Goal: Book appointment/travel/reservation

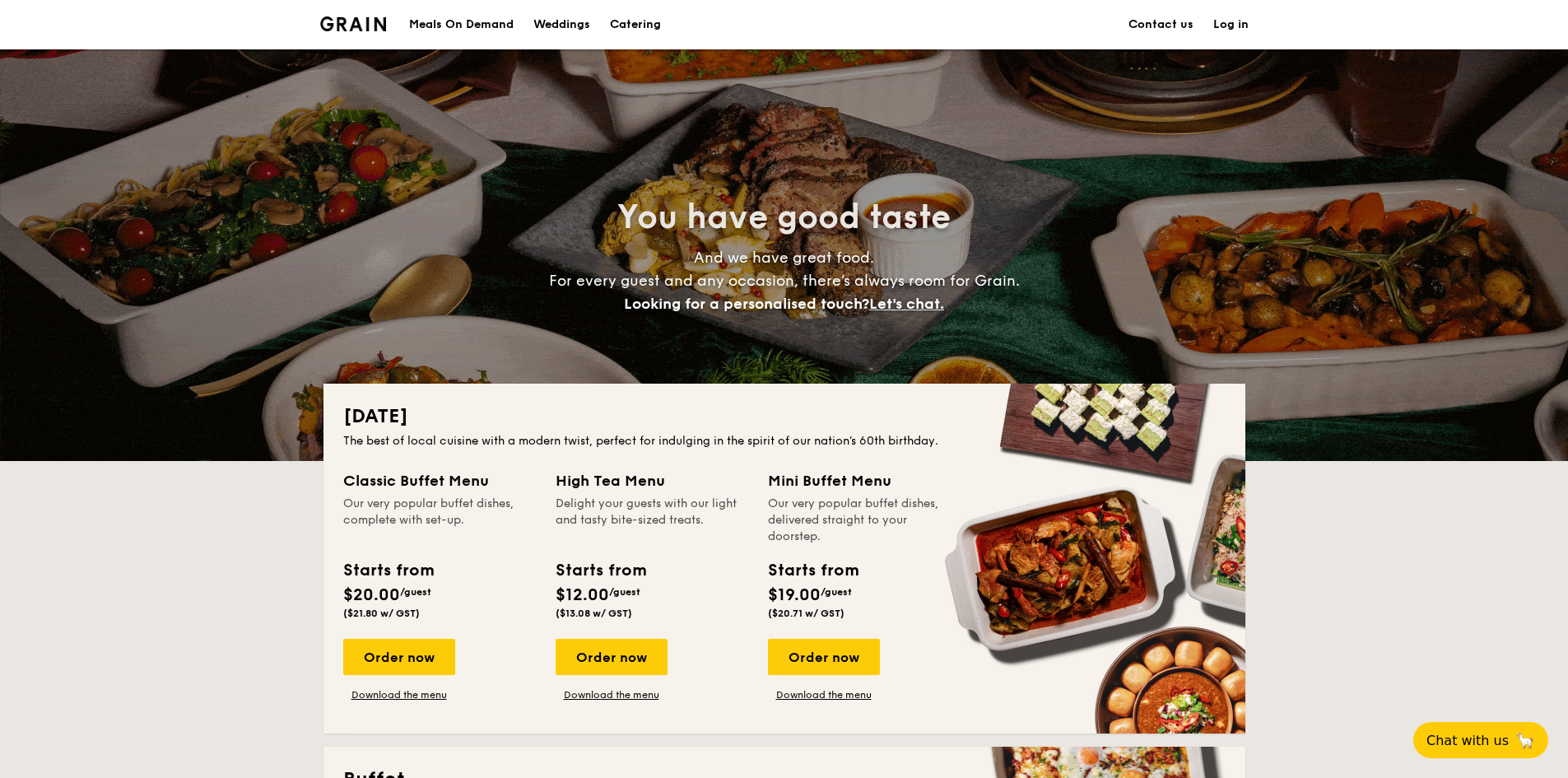
click at [1151, 17] on link "Contact us" at bounding box center [1160, 25] width 65 height 49
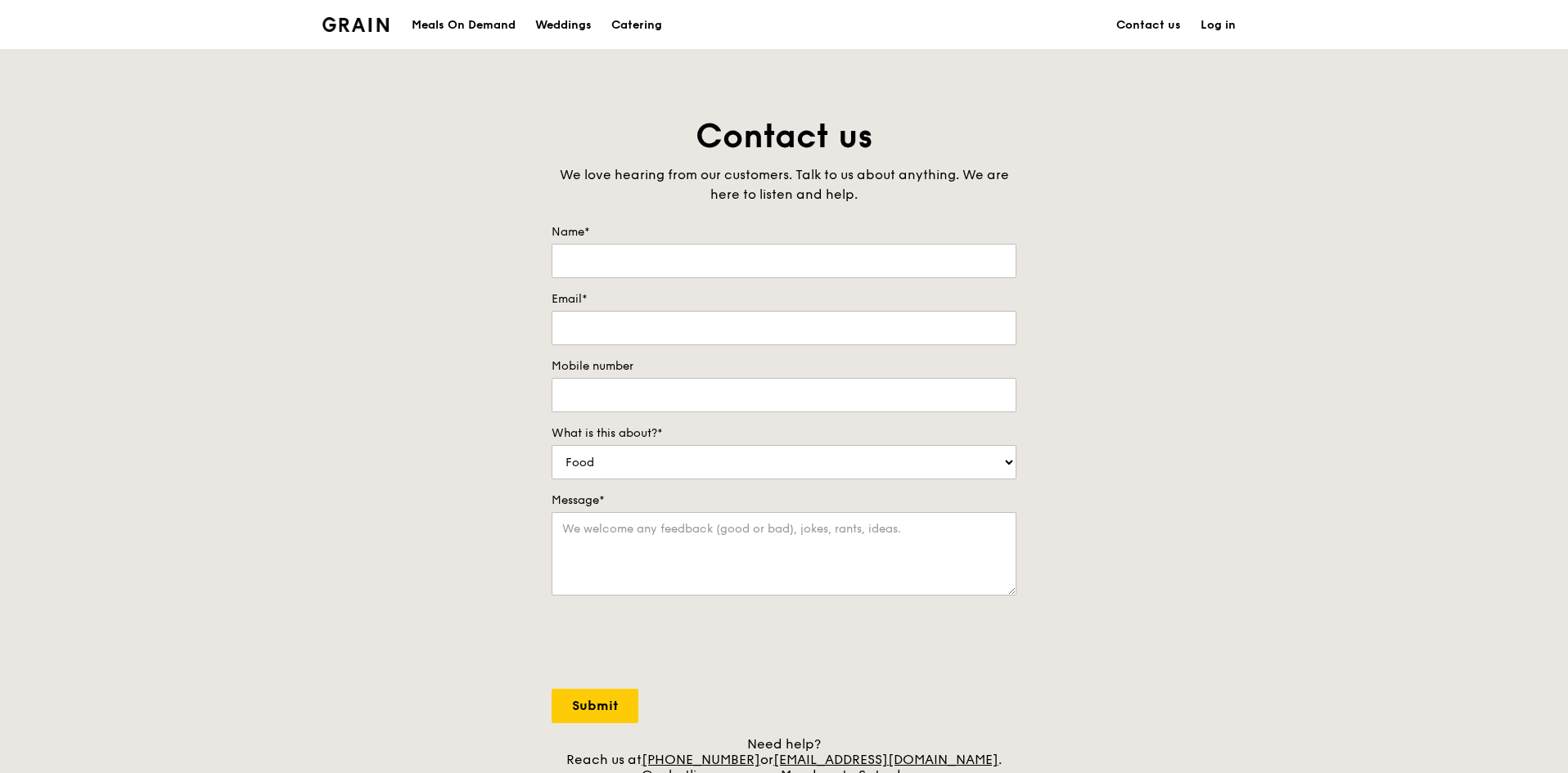
click at [438, 28] on div "Meals On Demand" at bounding box center [464, 25] width 104 height 49
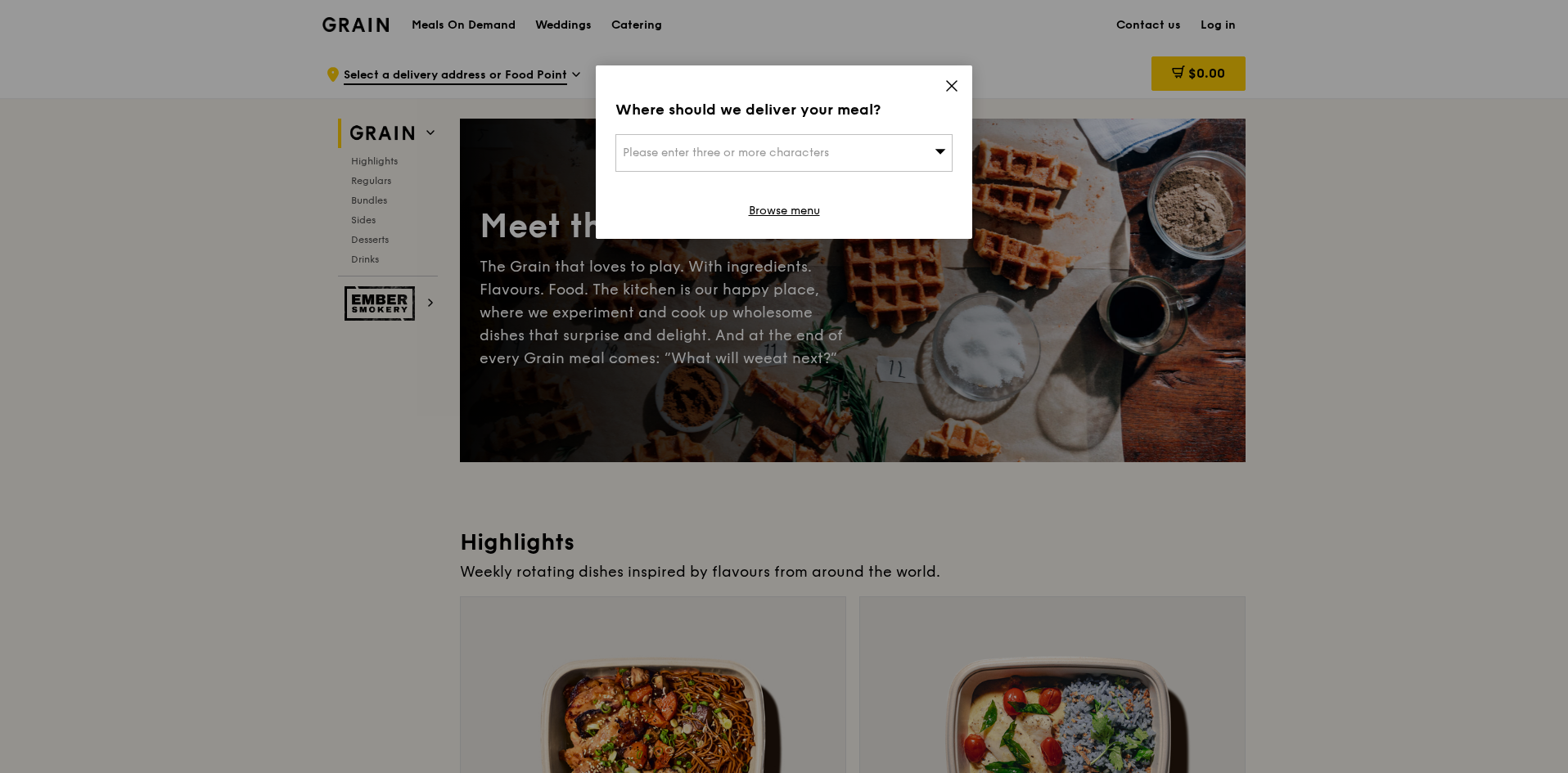
click at [952, 81] on icon at bounding box center [951, 85] width 15 height 15
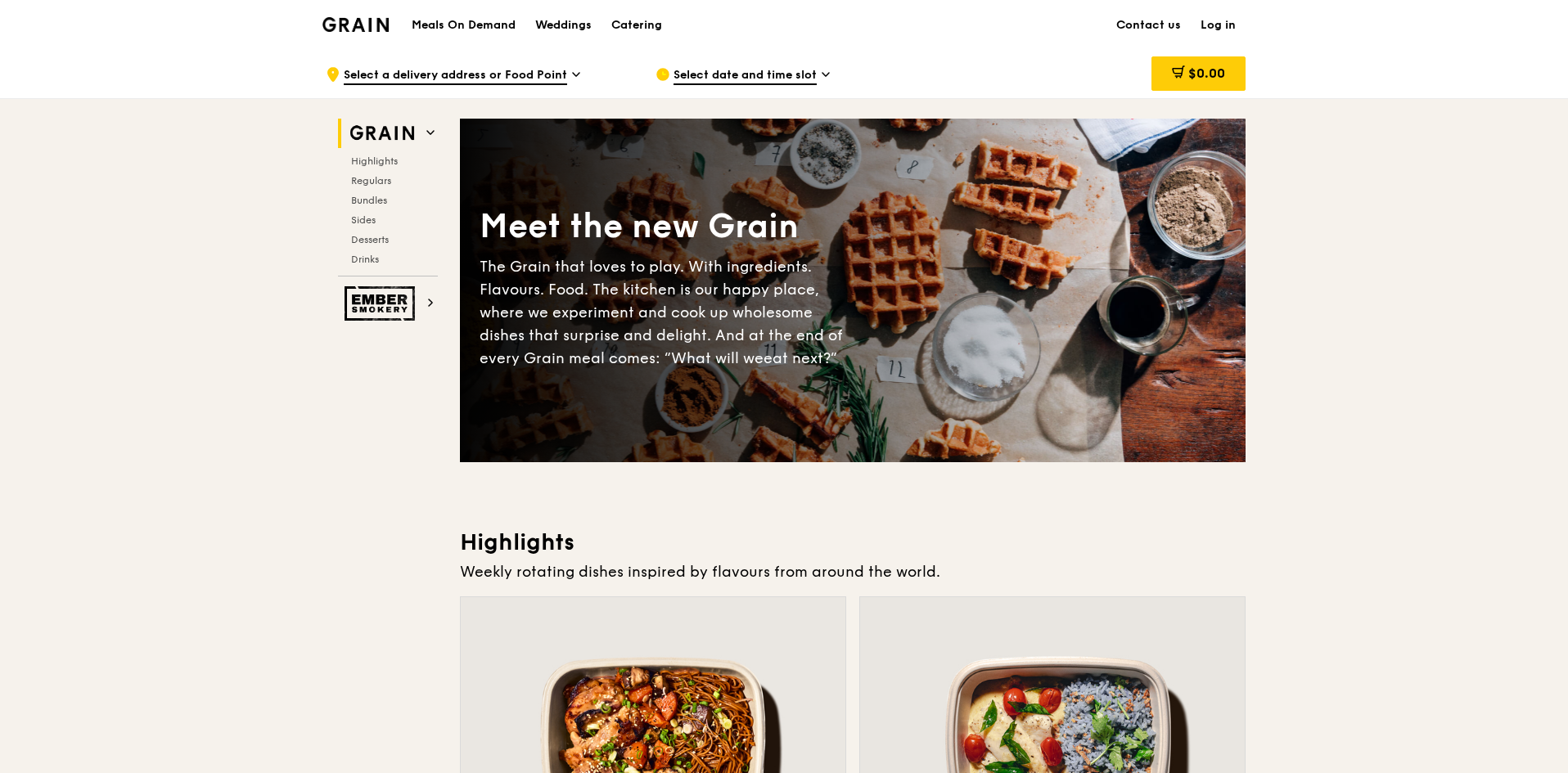
click at [377, 23] on img at bounding box center [355, 24] width 67 height 15
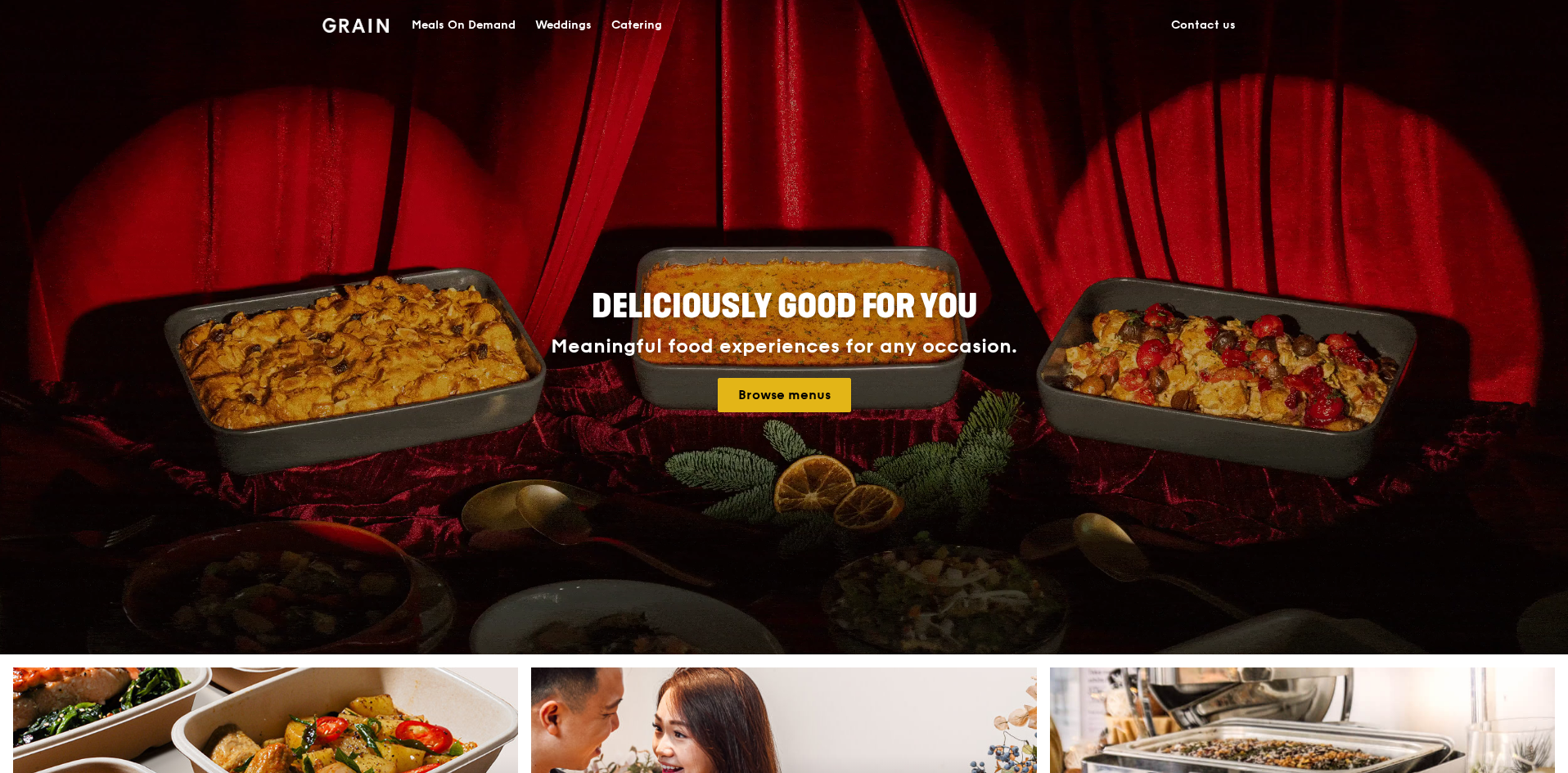
click at [832, 402] on link "Browse menus" at bounding box center [784, 394] width 133 height 34
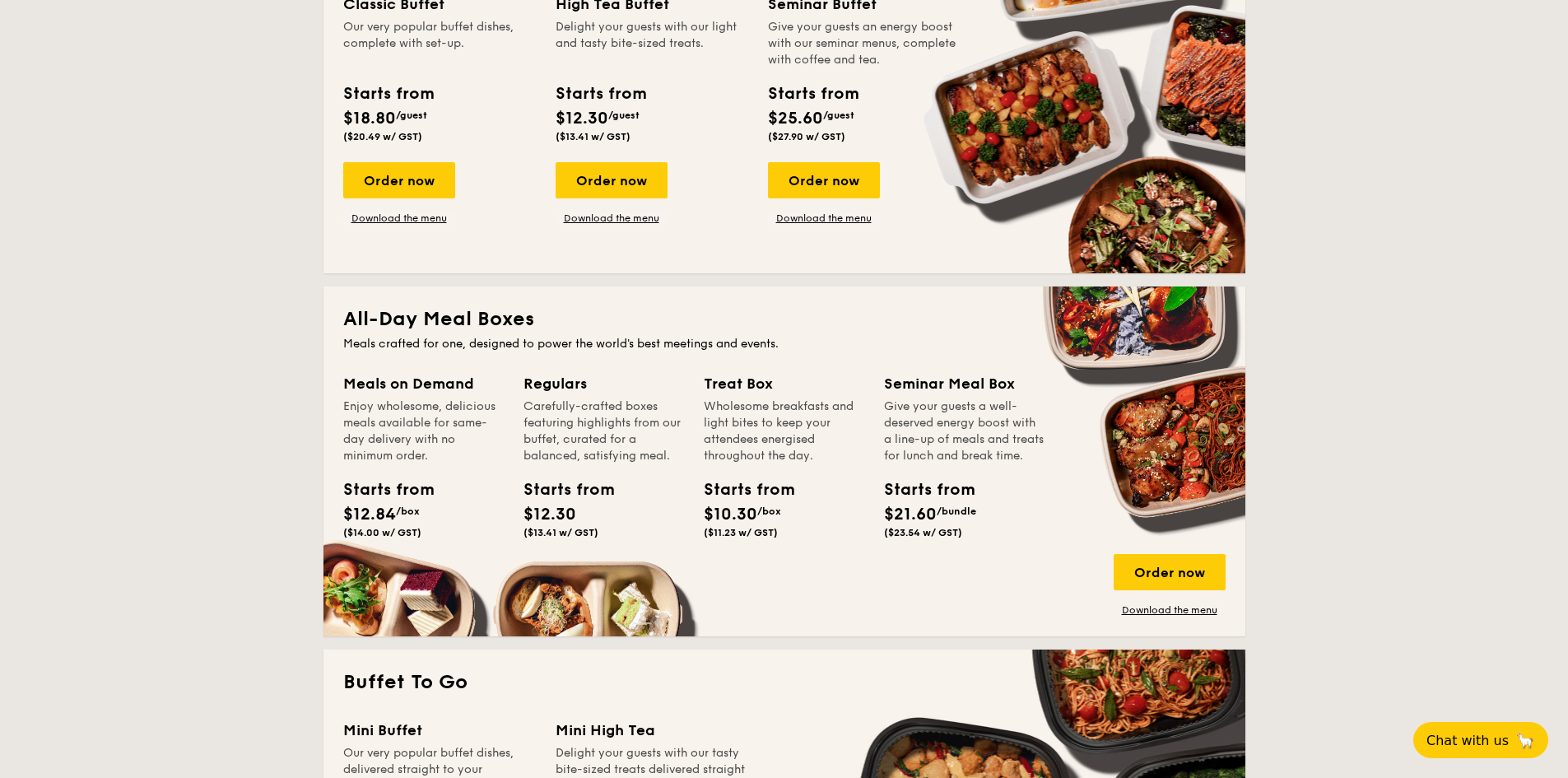
scroll to position [1070, 0]
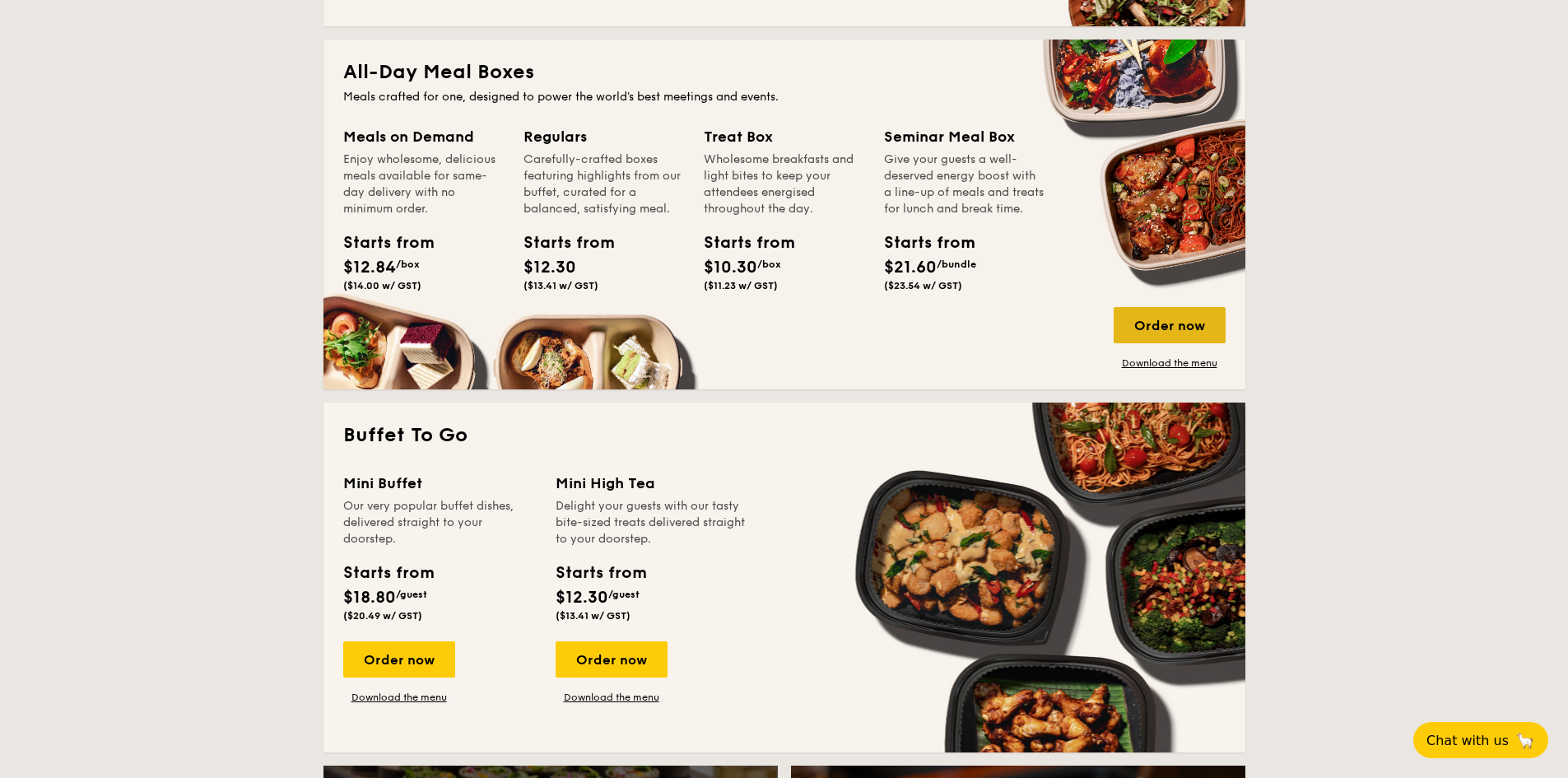
click at [1168, 320] on div "Order now" at bounding box center [1169, 325] width 112 height 36
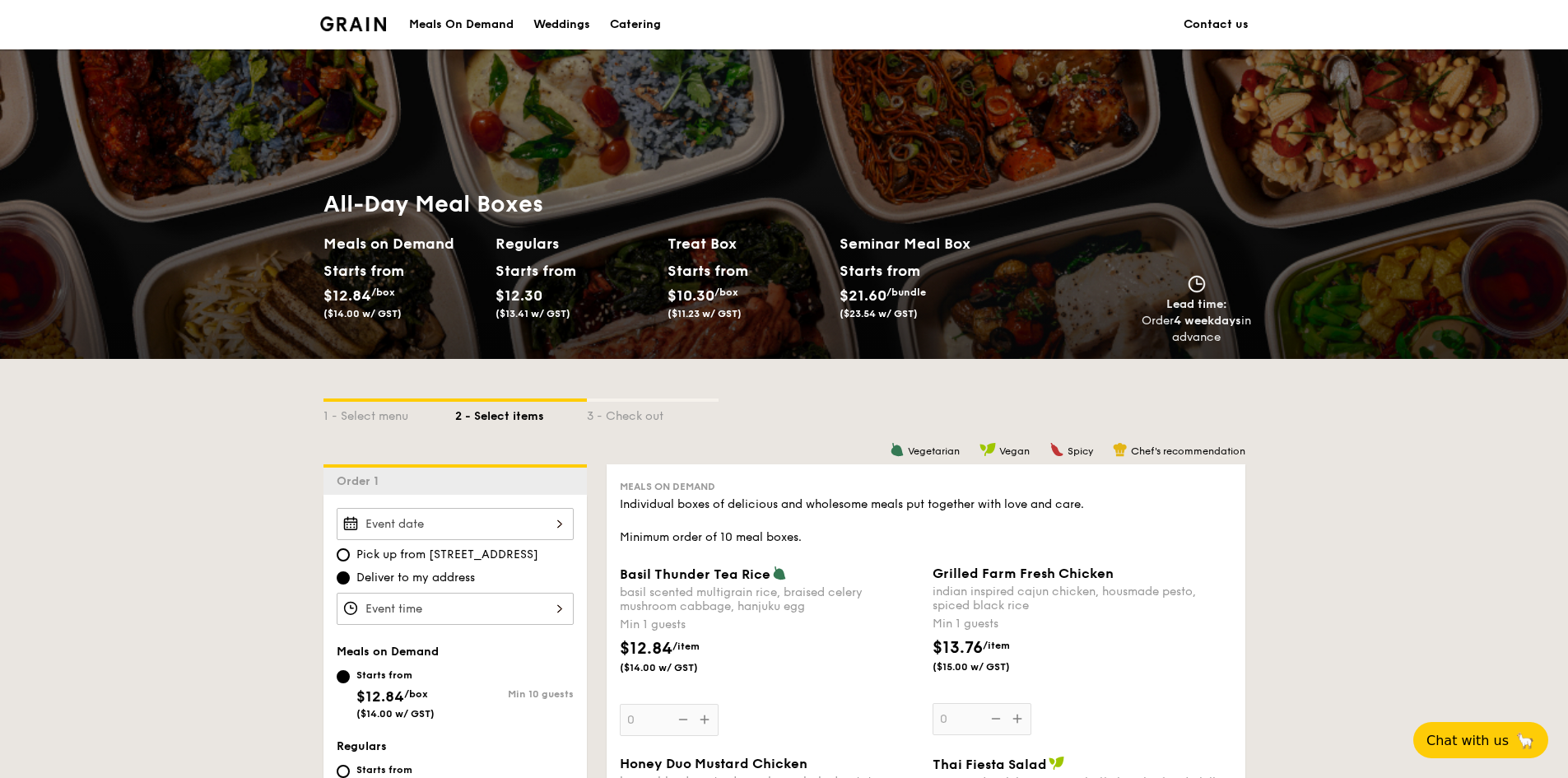
scroll to position [247, 0]
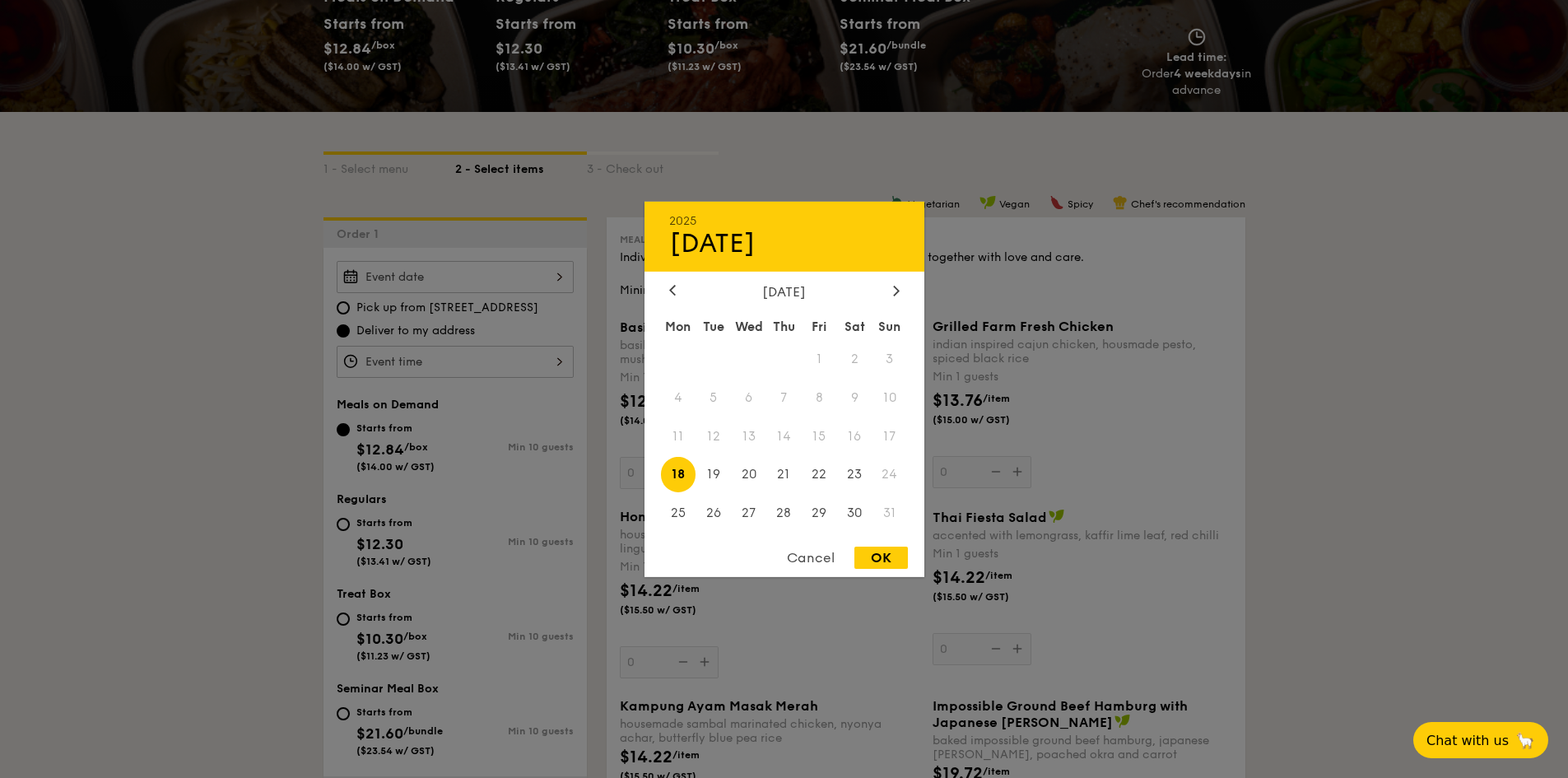
click at [518, 279] on div "2025 Aug 18 August 2025 Mon Tue Wed Thu Fri Sat Sun 1 2 3 4 5 6 7 8 9 10 11 12 …" at bounding box center [455, 277] width 237 height 32
click at [859, 434] on span "16" at bounding box center [854, 436] width 35 height 35
click at [888, 558] on div "OK" at bounding box center [881, 557] width 53 height 23
type input "Aug 18, 2025"
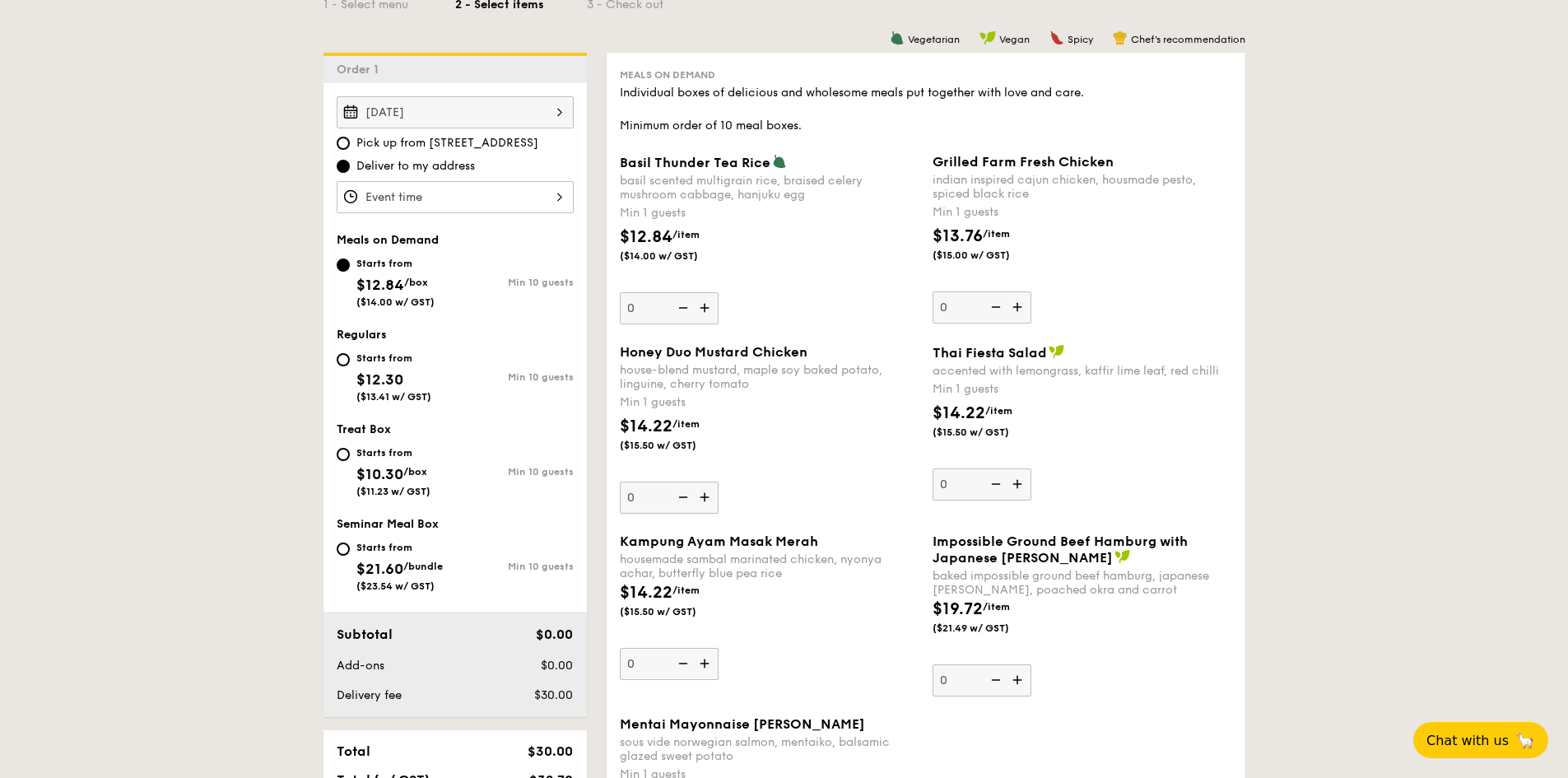
scroll to position [659, 0]
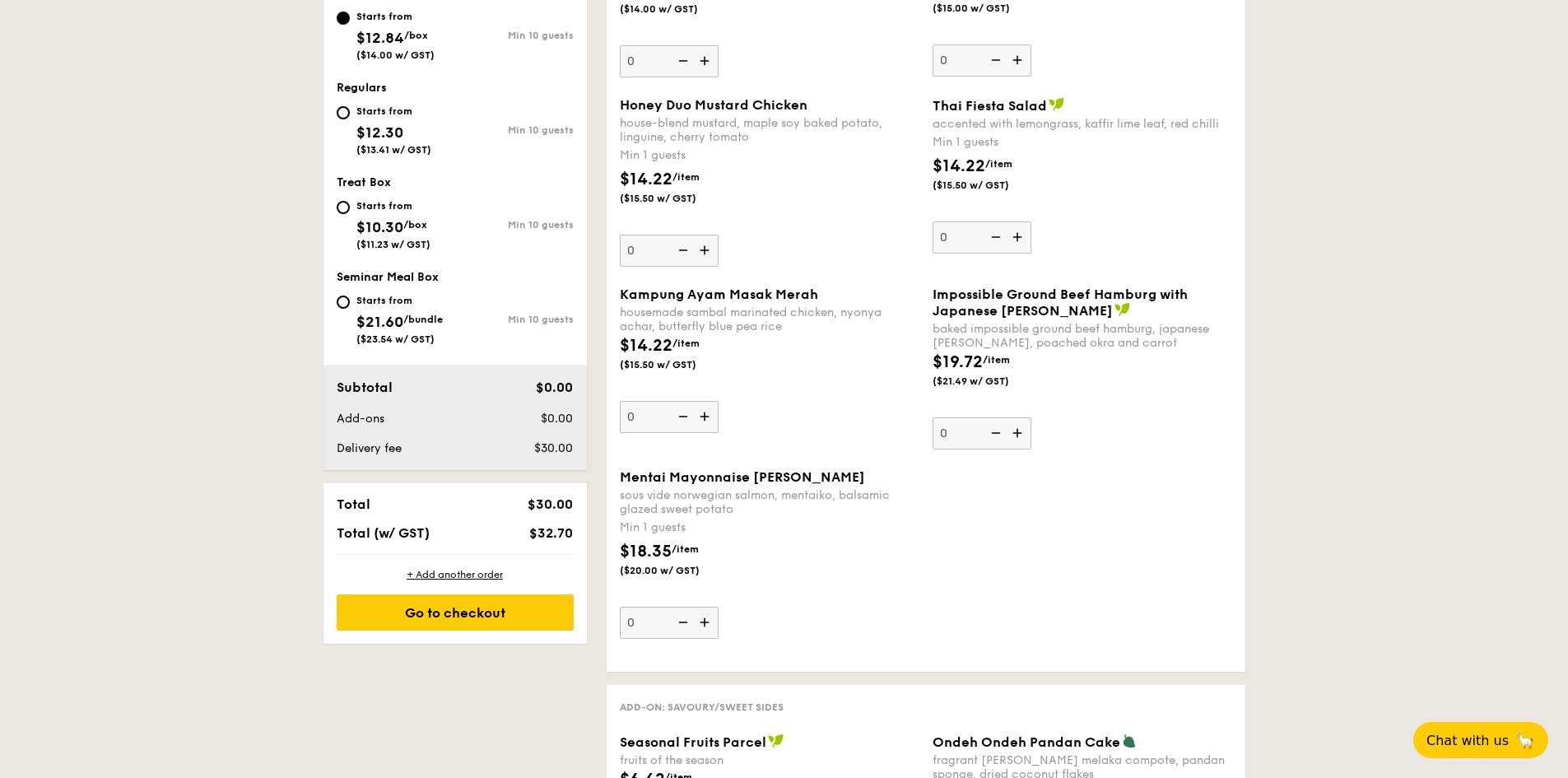
click at [346, 199] on div "Starts from $10.30 /box ($11.23 w/ GST)" at bounding box center [396, 223] width 118 height 54
click at [346, 201] on input "Starts from $10.30 /box ($11.23 w/ GST) Min 10 guests" at bounding box center [343, 207] width 13 height 13
radio input "true"
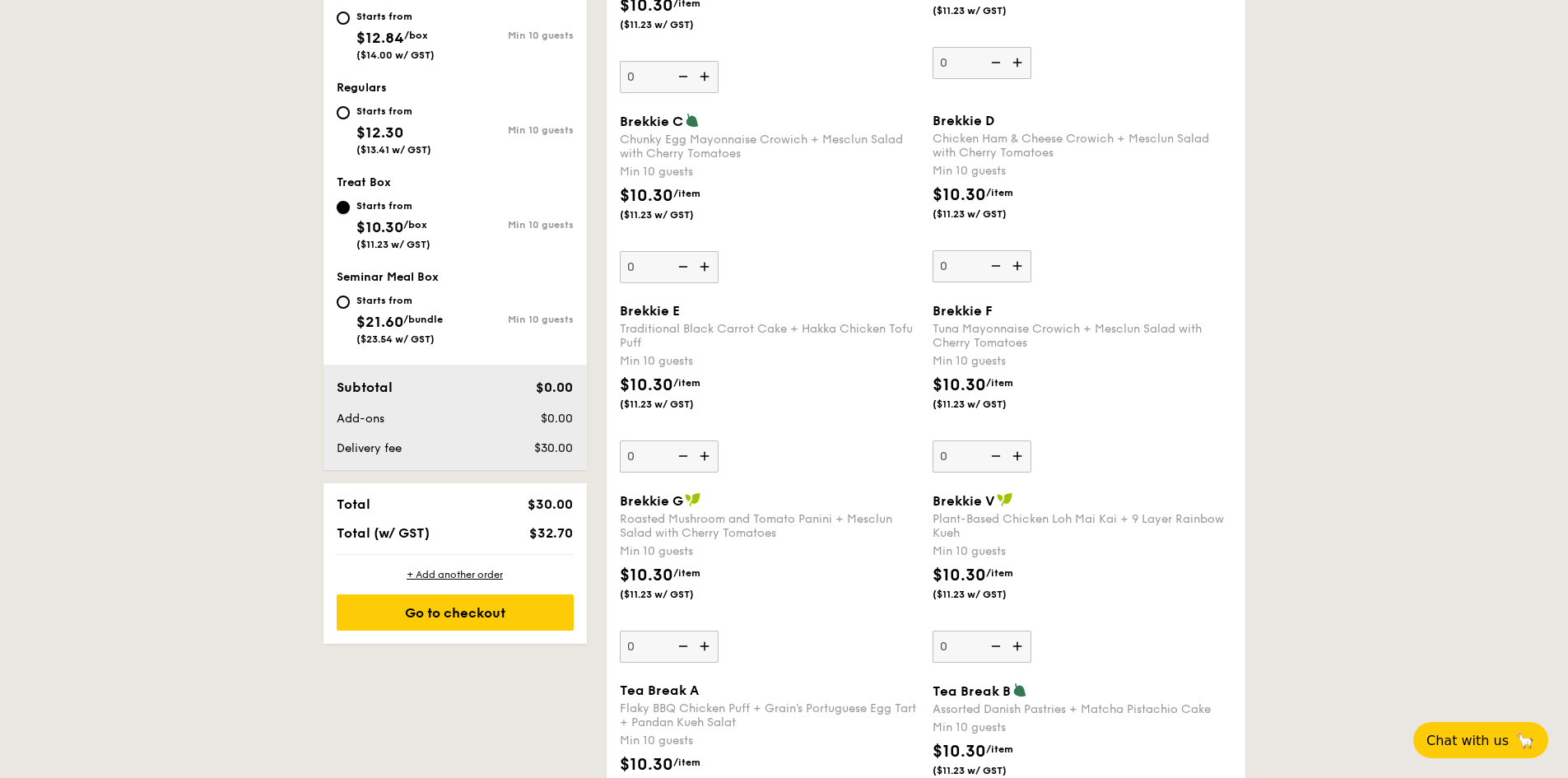
scroll to position [412, 0]
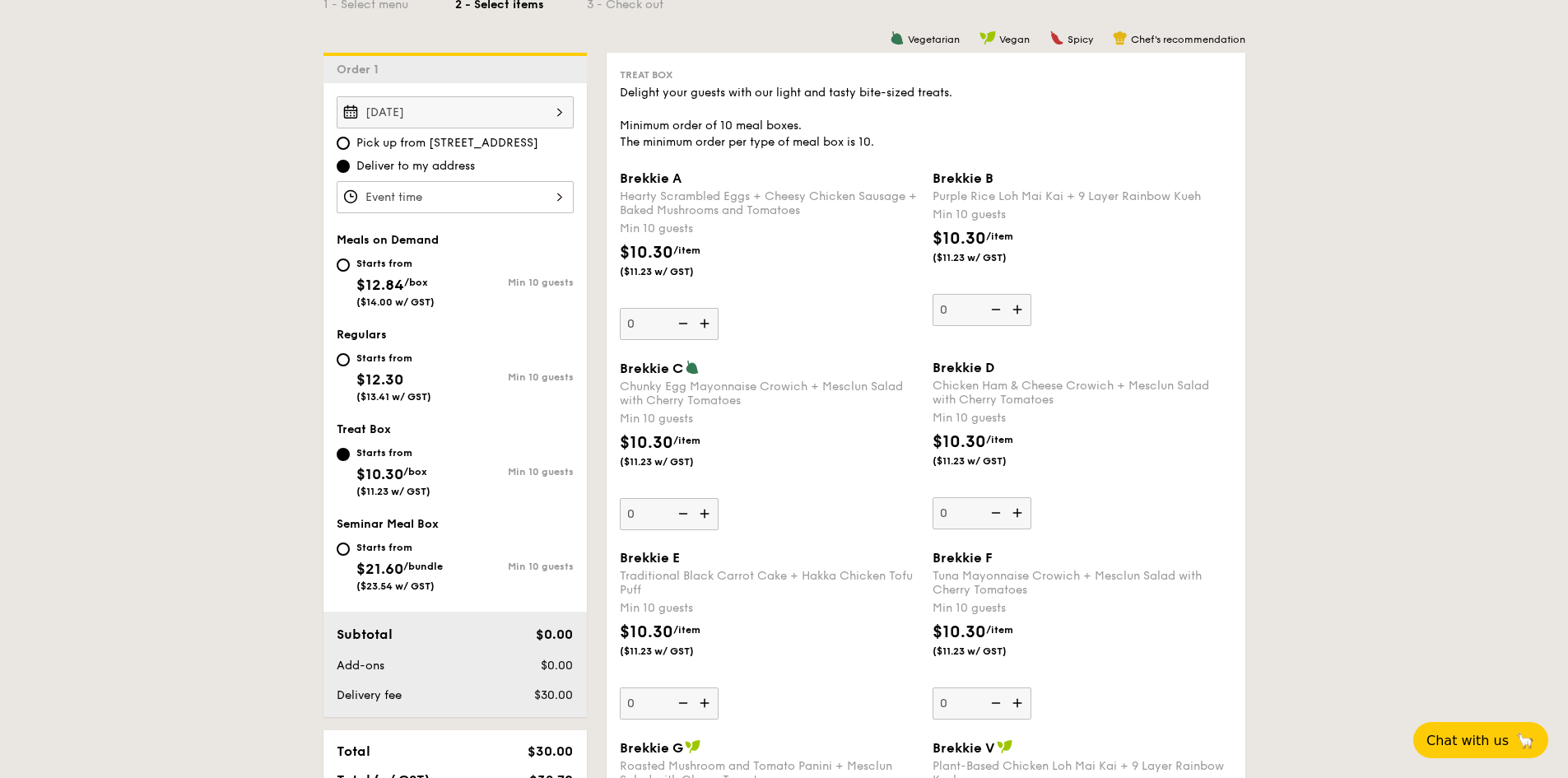
click at [474, 200] on div at bounding box center [455, 197] width 237 height 32
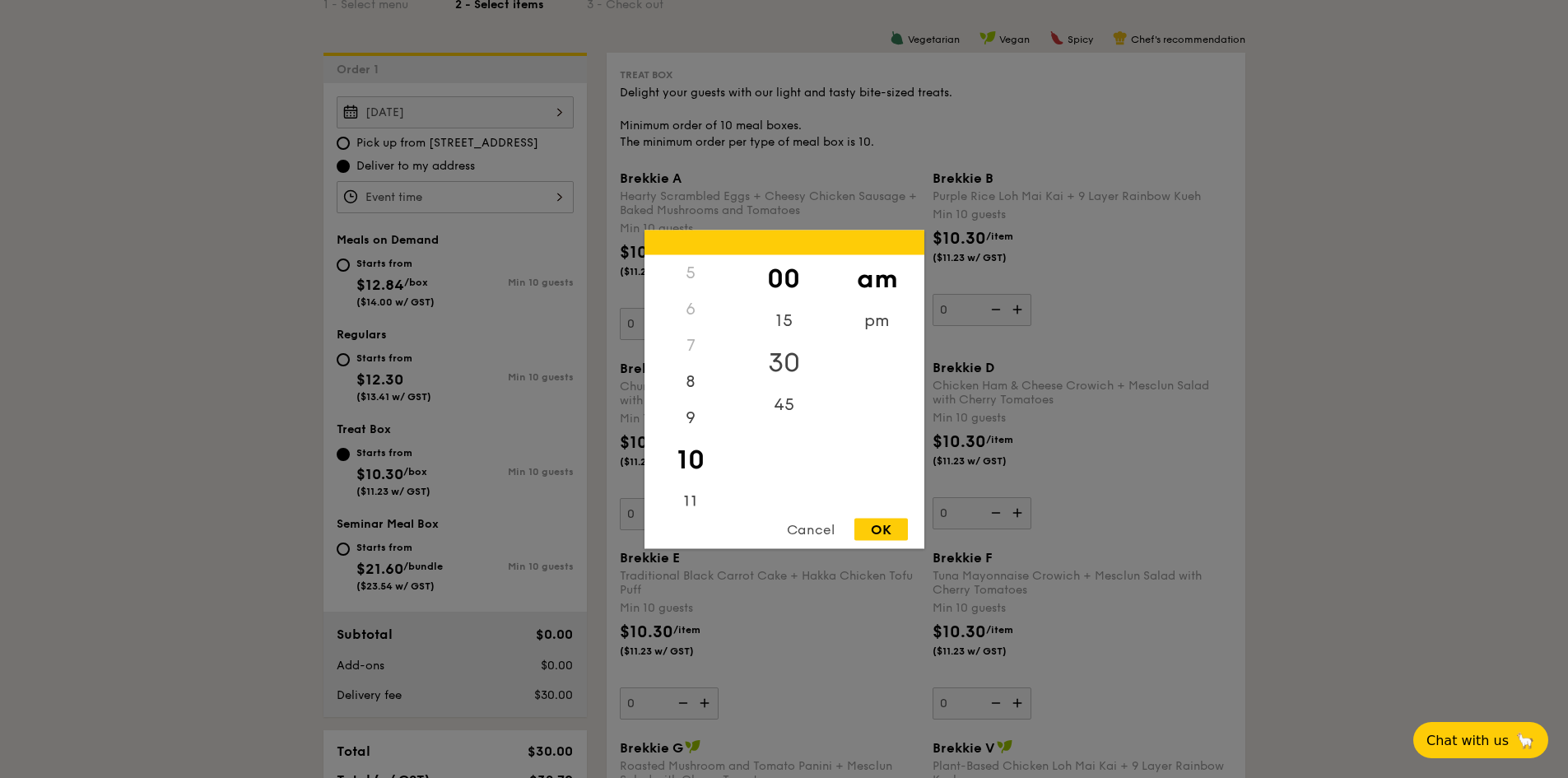
click at [787, 363] on div "30" at bounding box center [784, 362] width 93 height 47
click at [875, 529] on div "OK" at bounding box center [881, 529] width 53 height 23
type input "10:30AM"
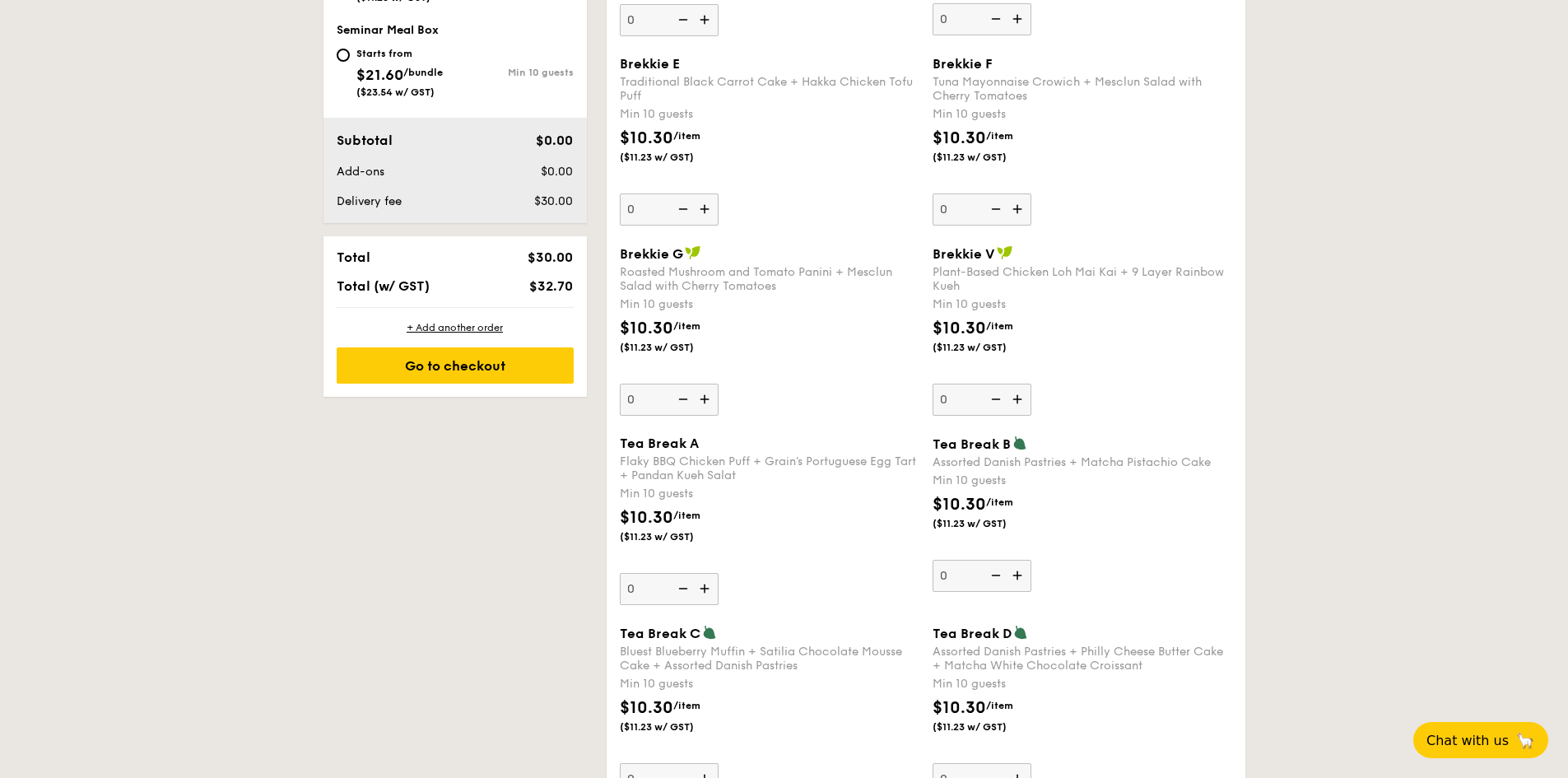
scroll to position [1153, 0]
